Goal: Task Accomplishment & Management: Manage account settings

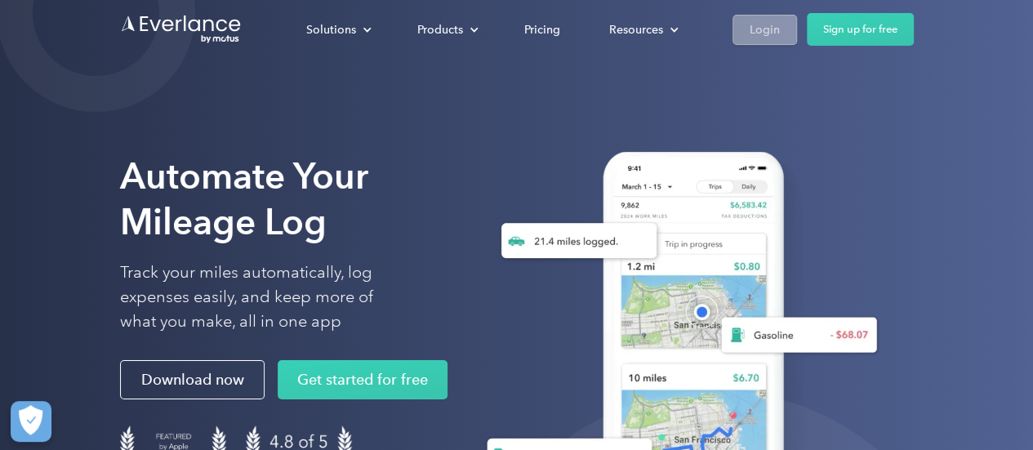
click at [750, 20] on div "Login" at bounding box center [765, 30] width 30 height 20
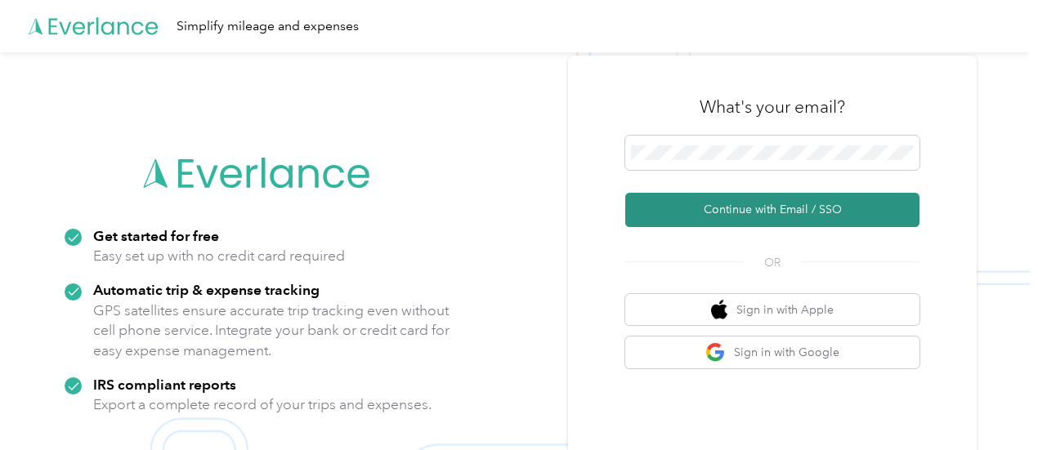
click at [765, 212] on button "Continue with Email / SSO" at bounding box center [772, 210] width 294 height 34
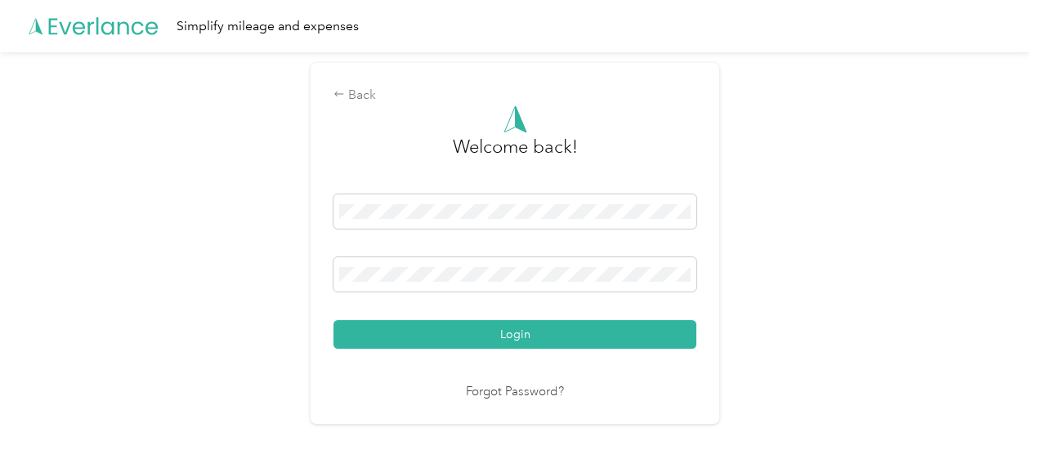
click at [560, 349] on div "Welcome back! Login Forgot Password?" at bounding box center [514, 253] width 363 height 297
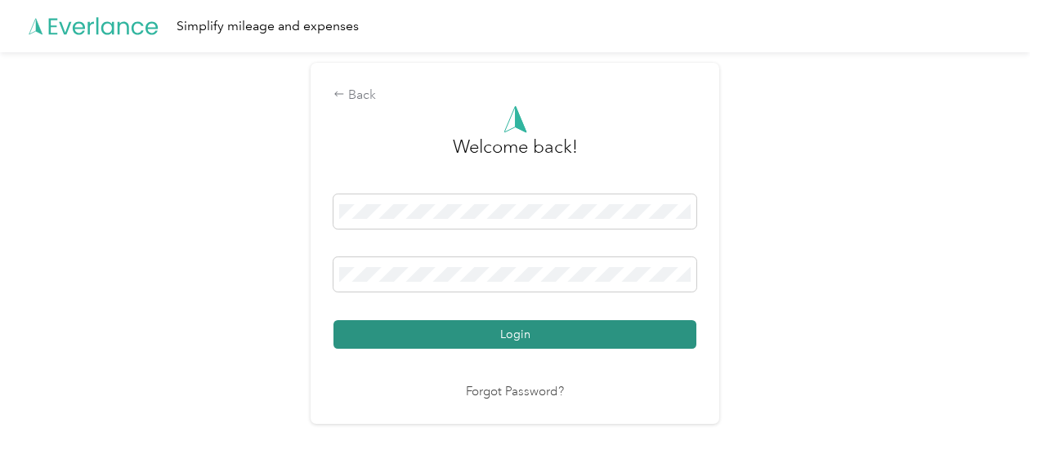
click at [567, 336] on button "Login" at bounding box center [514, 334] width 363 height 29
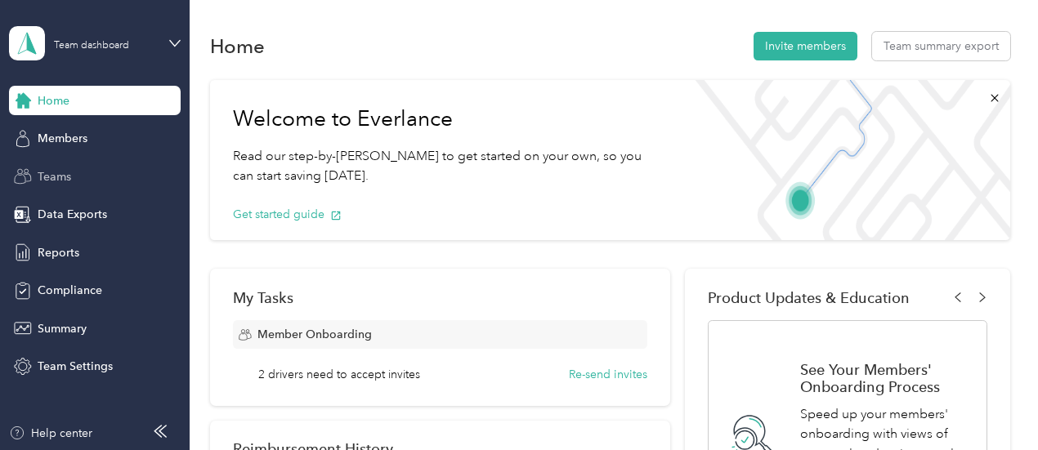
click at [136, 167] on div "Teams" at bounding box center [95, 176] width 172 height 29
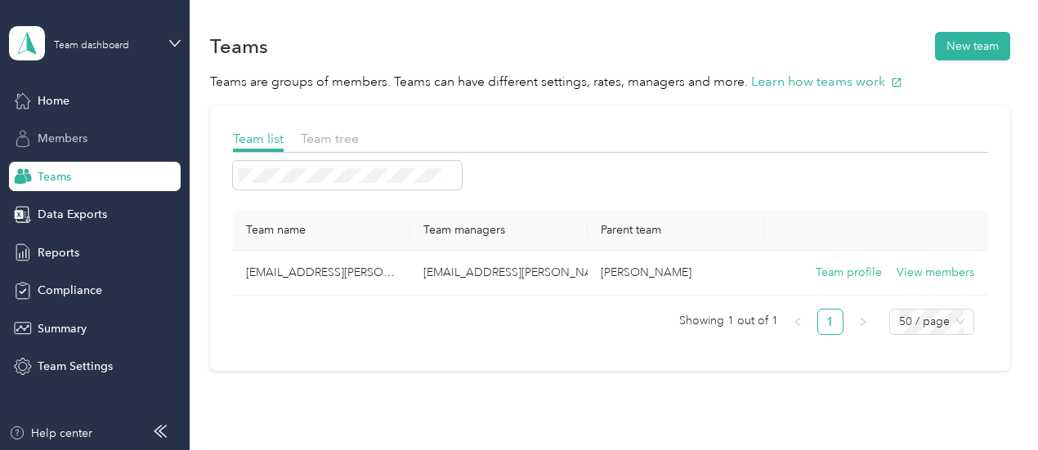
click at [109, 128] on div "Members" at bounding box center [95, 138] width 172 height 29
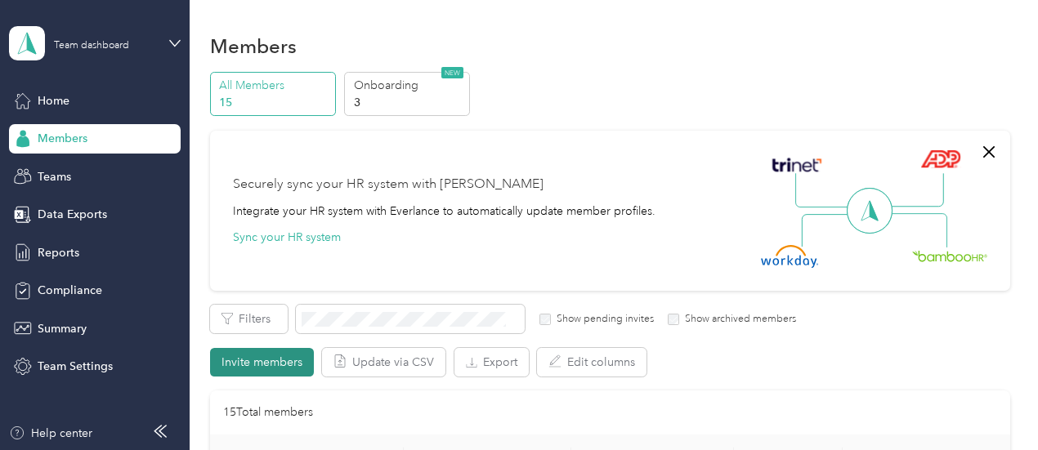
click at [289, 354] on button "Invite members" at bounding box center [262, 362] width 104 height 29
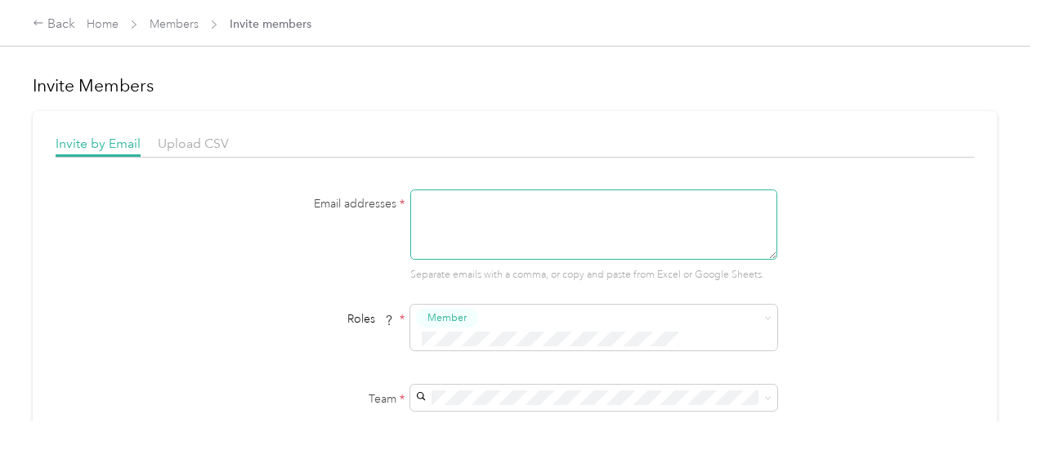
click at [494, 222] on textarea at bounding box center [593, 225] width 367 height 70
paste textarea "SWyborny@acosta.com"
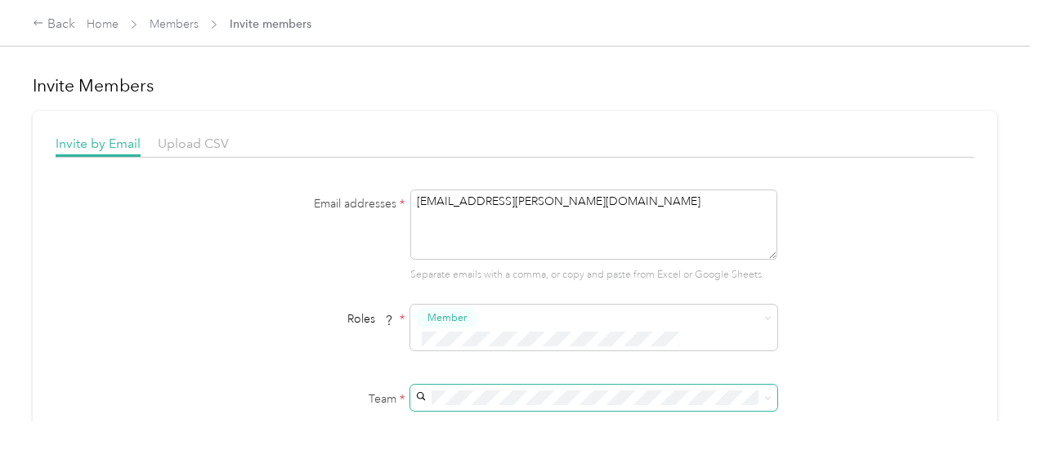
type textarea "SWyborny@acosta.com"
click at [458, 401] on span "twalker14@acosta.com" at bounding box center [560, 405] width 283 height 14
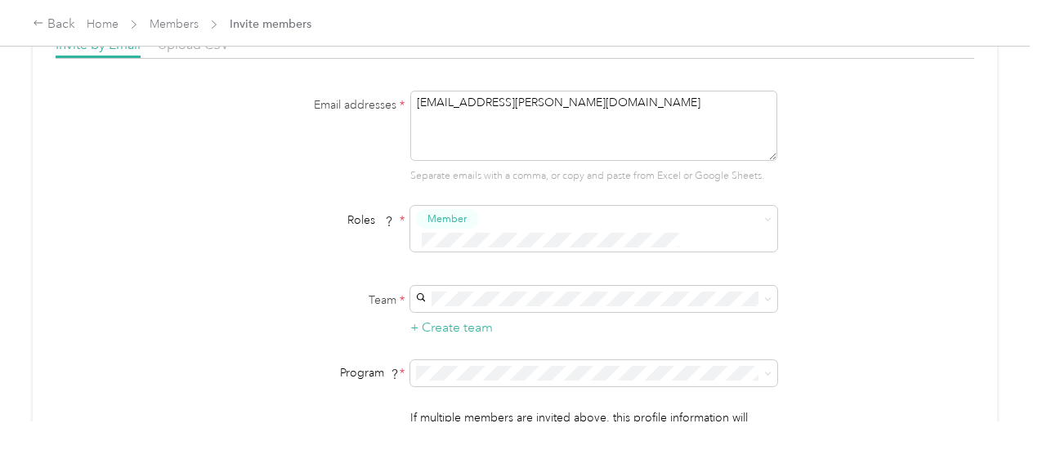
scroll to position [100, 0]
click at [464, 149] on span "Aco Rate (CPM)" at bounding box center [459, 151] width 81 height 14
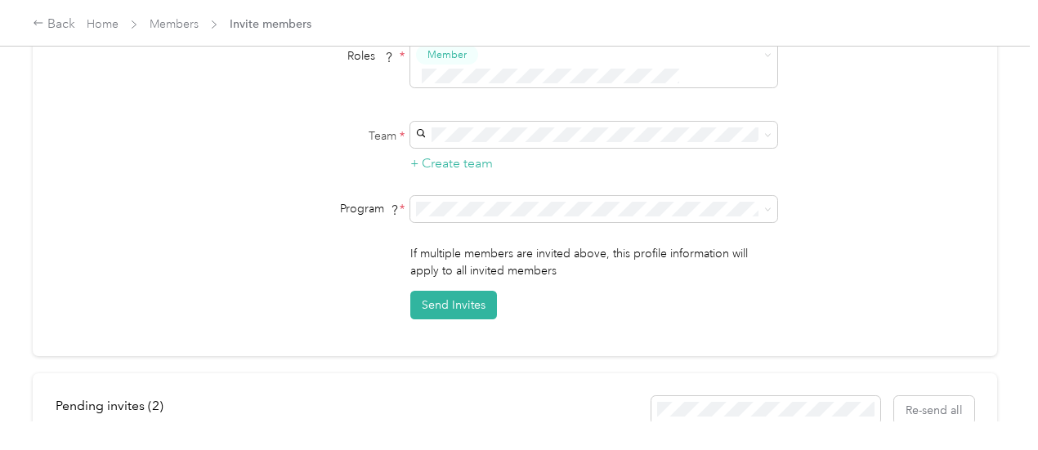
scroll to position [264, 0]
click at [440, 293] on button "Send Invites" at bounding box center [453, 304] width 87 height 29
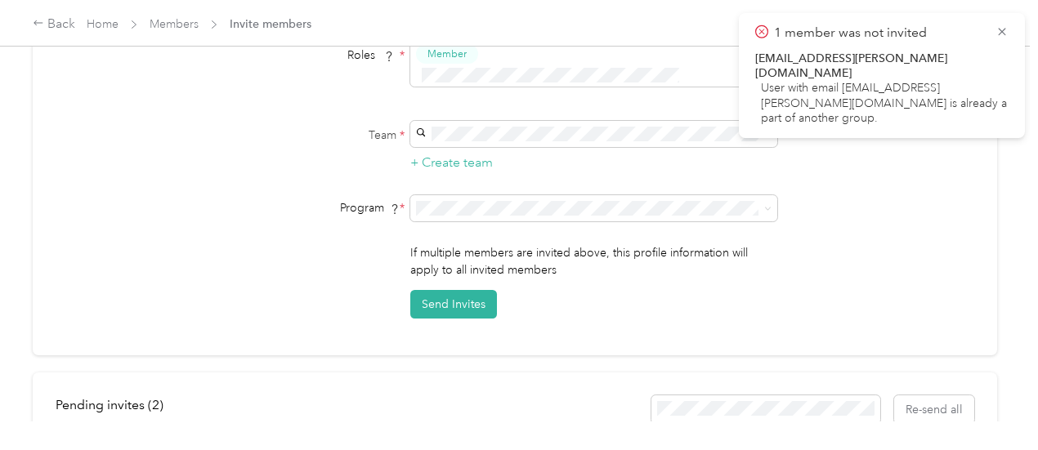
scroll to position [0, 0]
